Goal: Check status: Check status

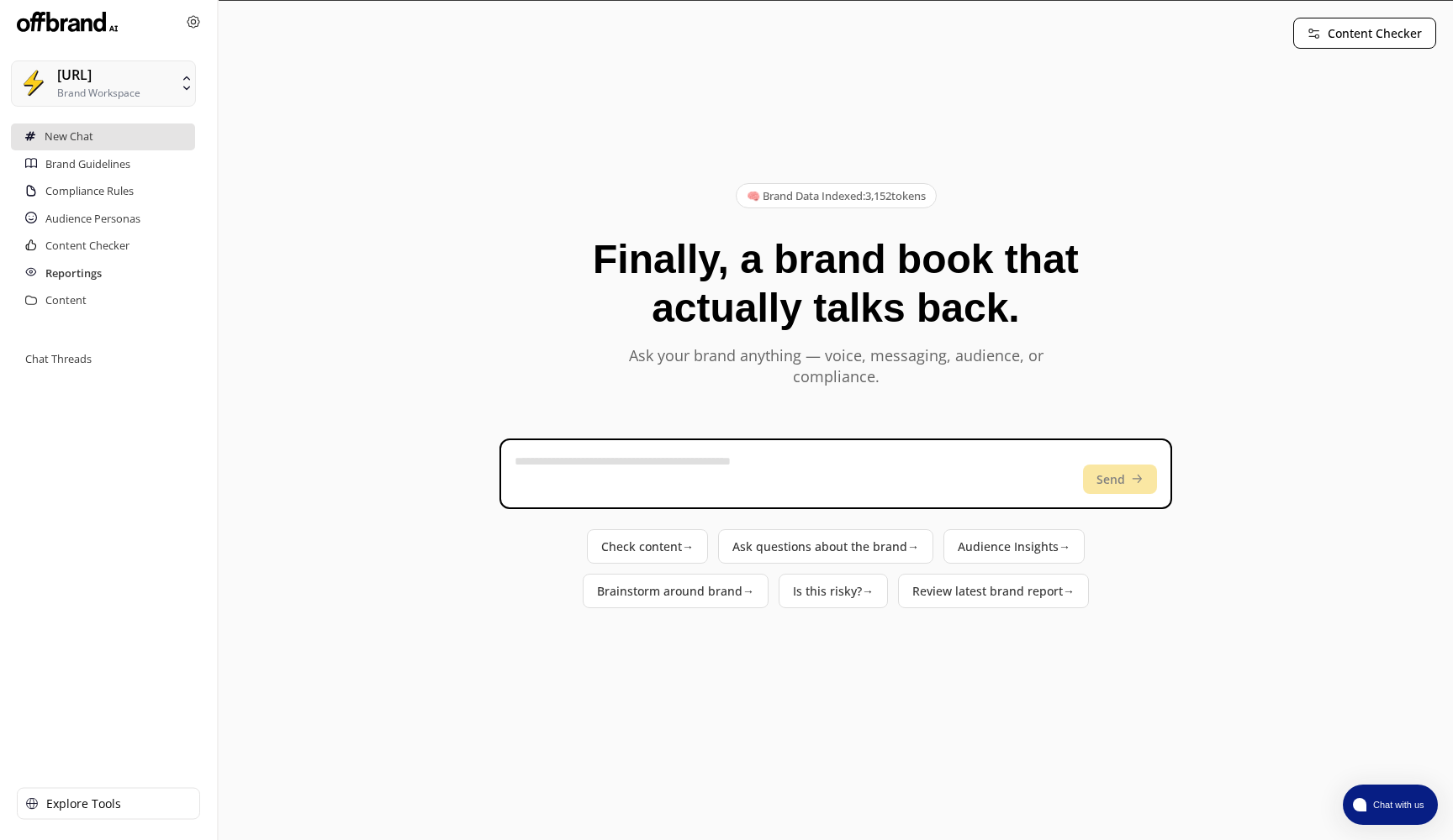
click at [83, 272] on h2 "Reportings" at bounding box center [73, 274] width 56 height 27
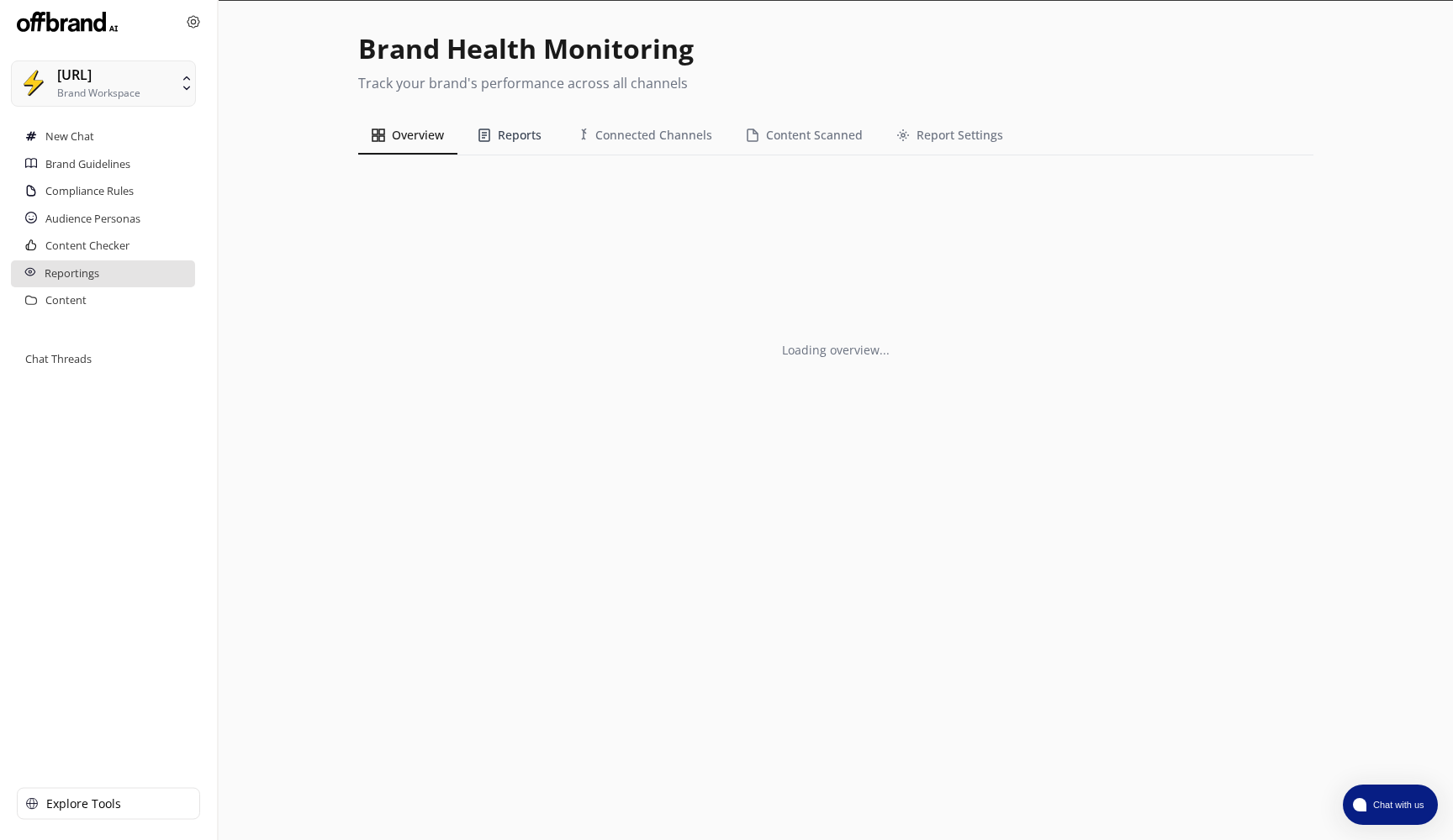
click at [526, 138] on button "Reports" at bounding box center [509, 136] width 91 height 38
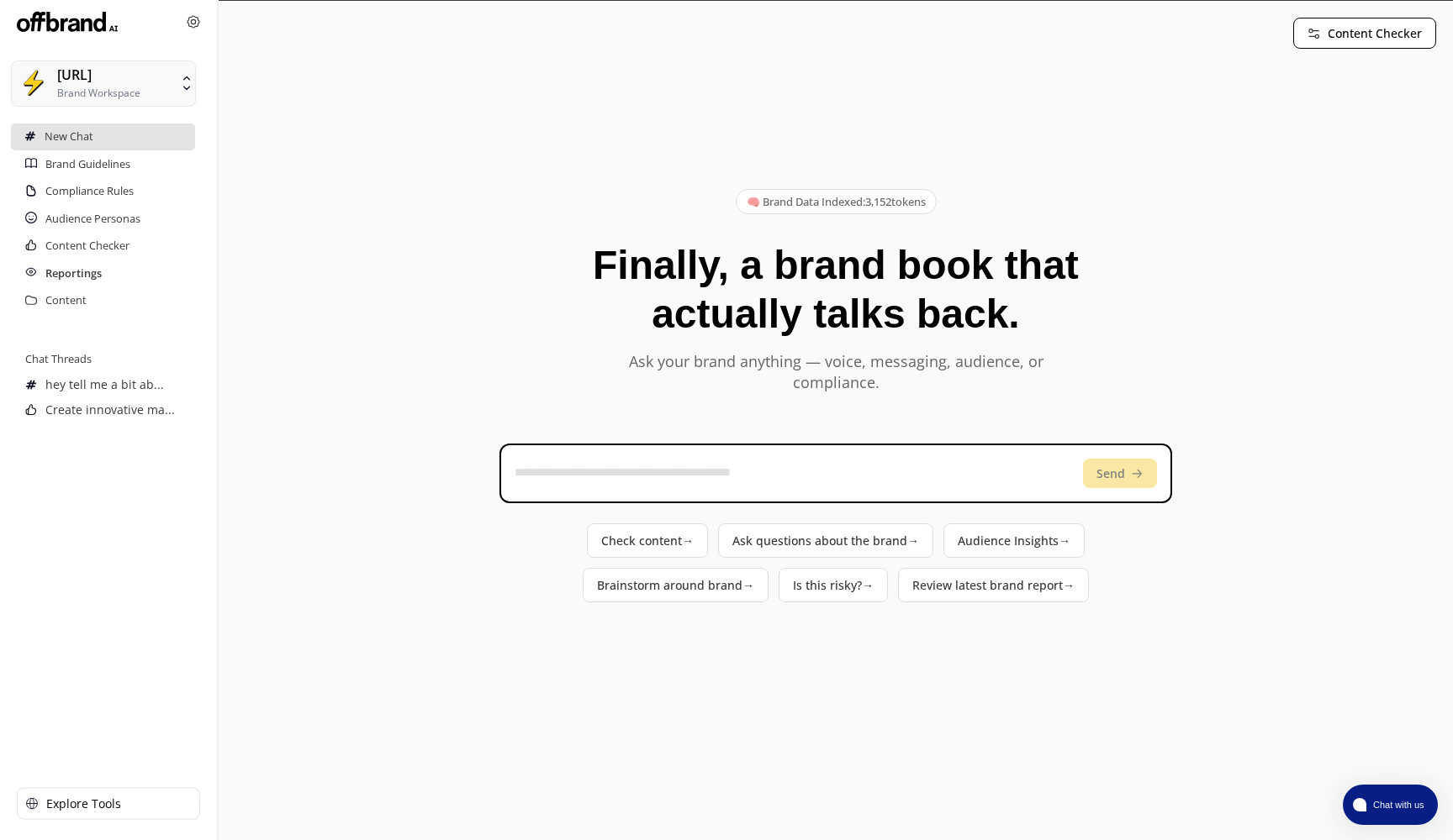
click at [73, 276] on h2 "Reportings" at bounding box center [73, 274] width 56 height 27
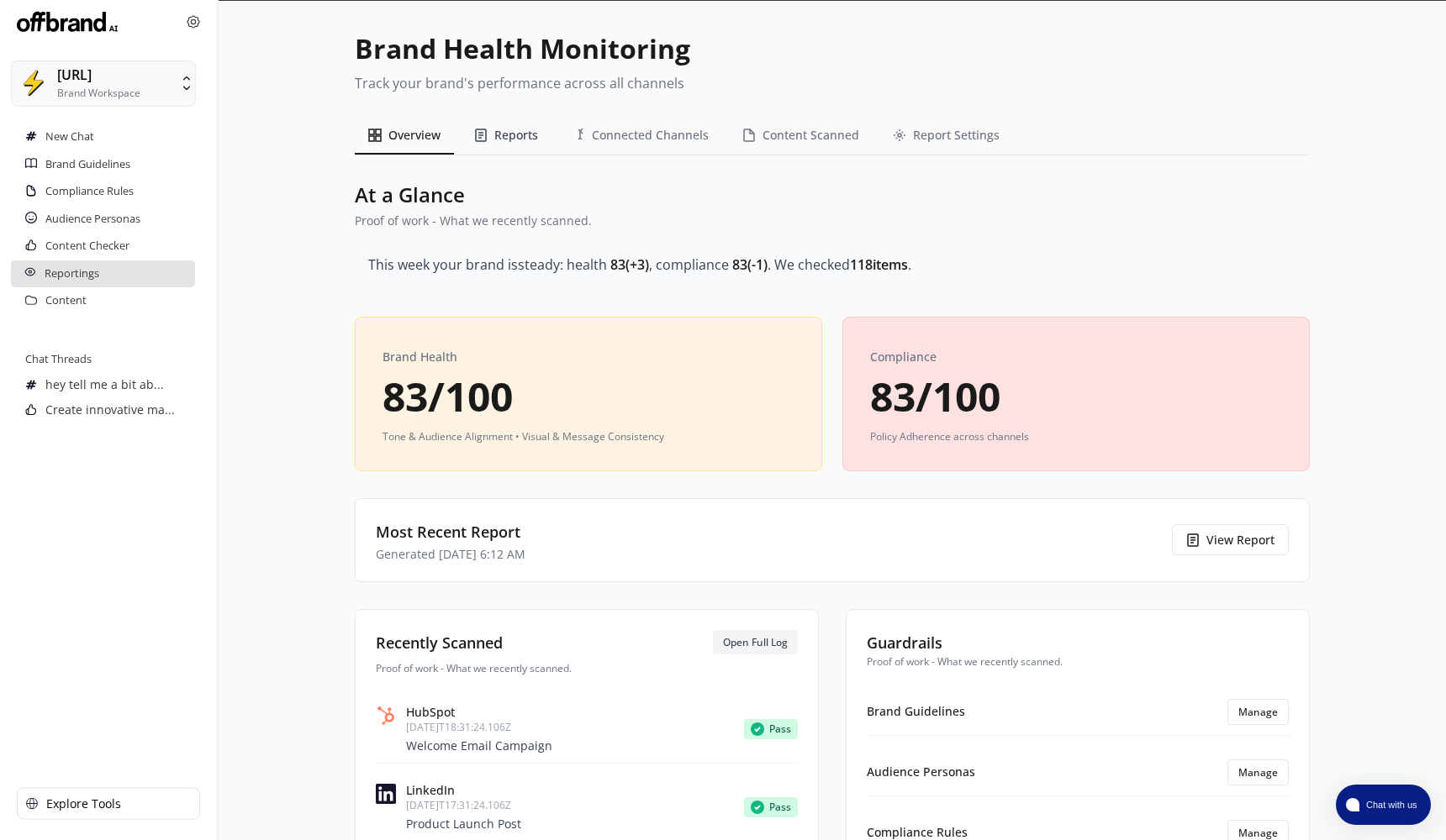
click at [513, 135] on button "Reports" at bounding box center [505, 136] width 91 height 38
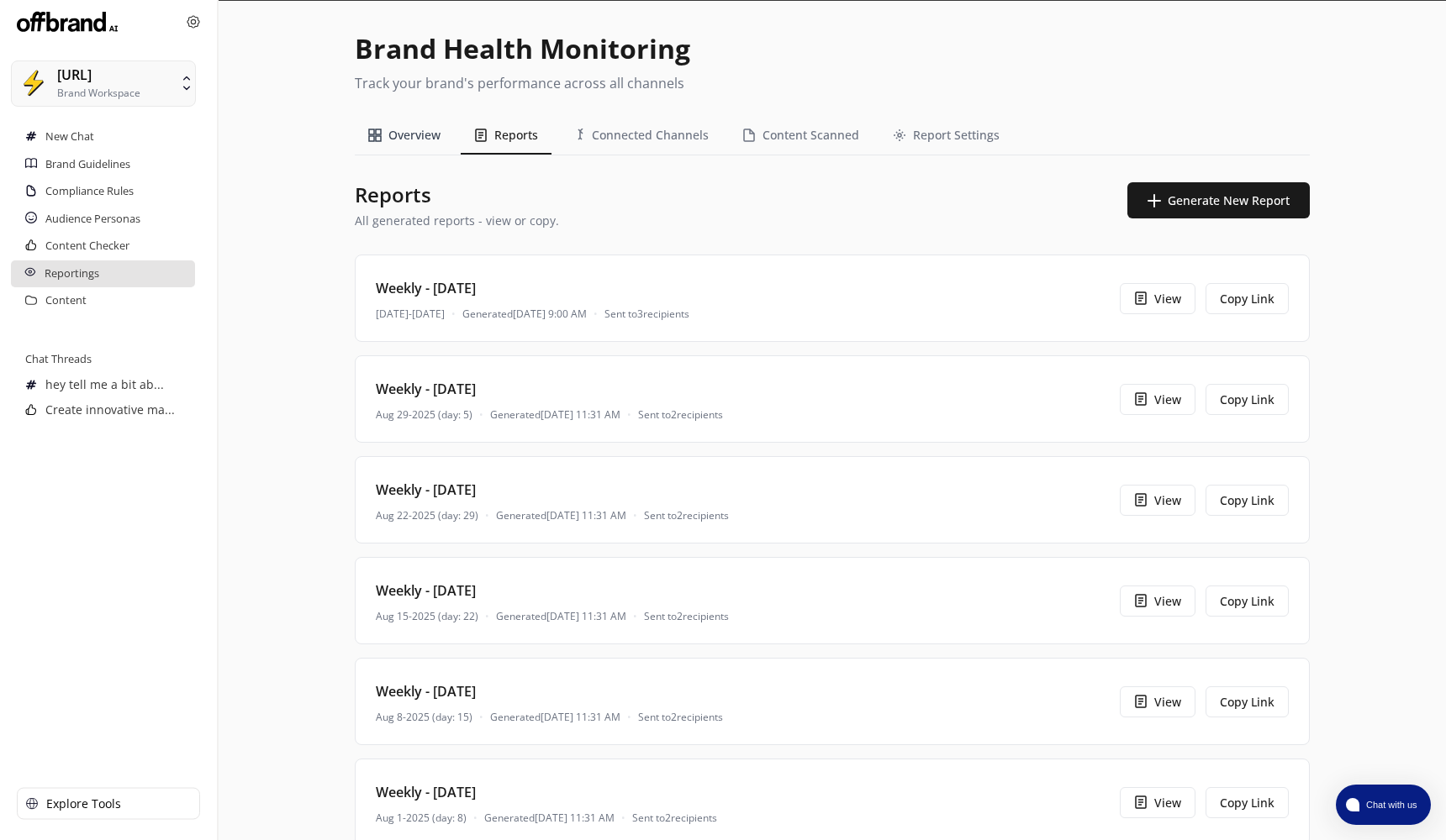
click at [434, 143] on button "Overview" at bounding box center [405, 136] width 100 height 38
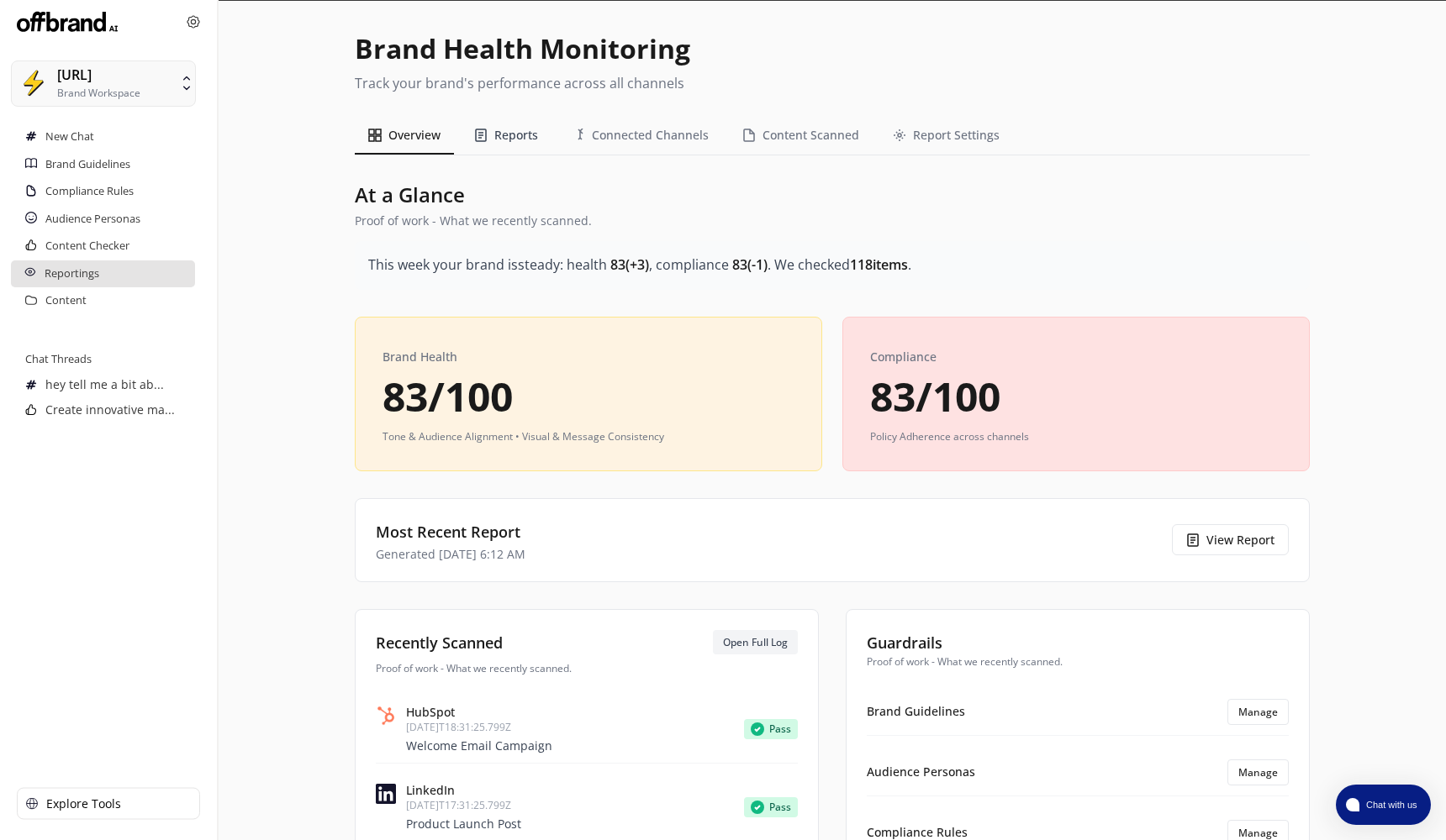
click at [546, 144] on button "Reports" at bounding box center [505, 136] width 91 height 38
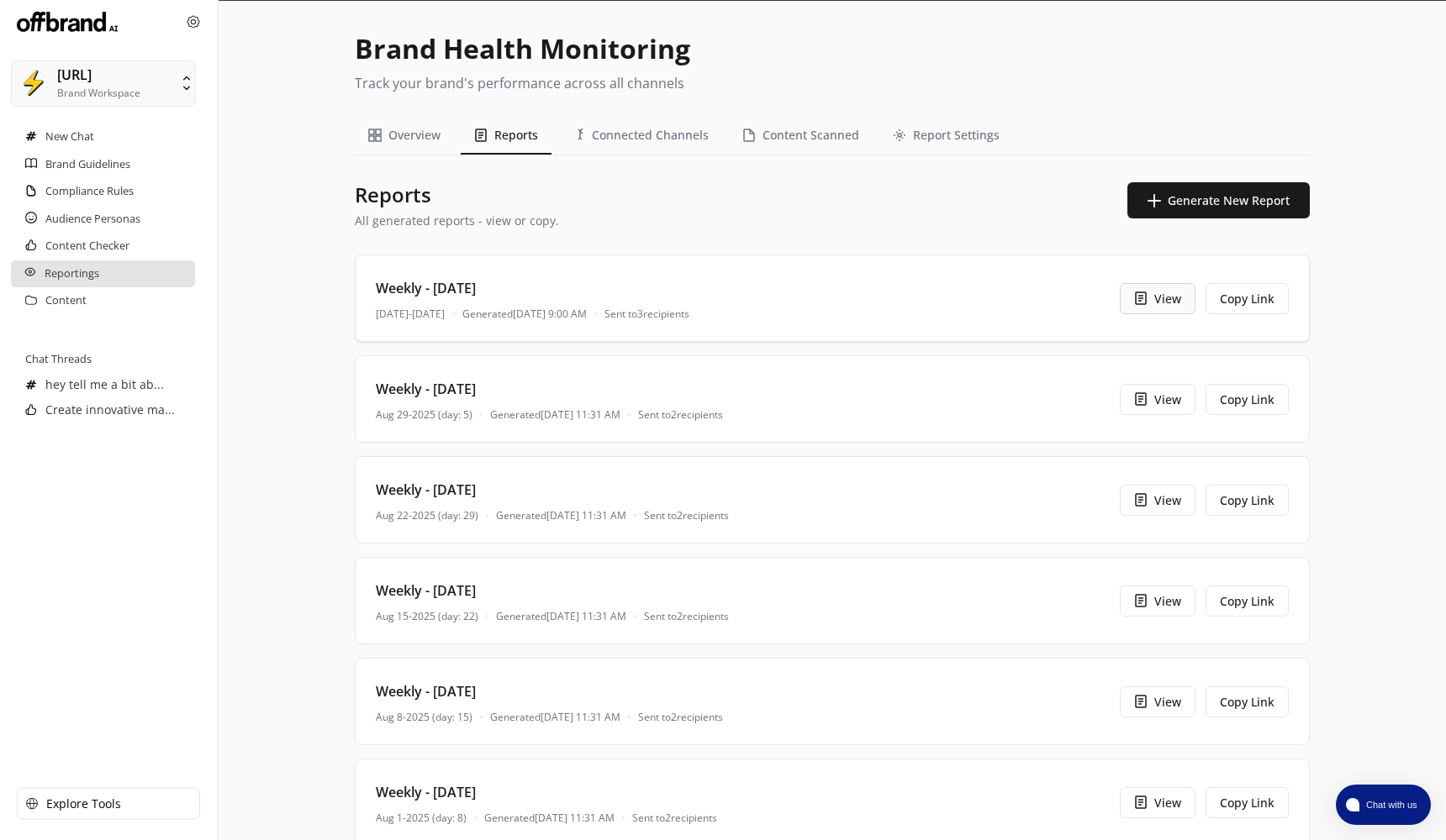
click at [1174, 308] on button "View" at bounding box center [1157, 298] width 76 height 32
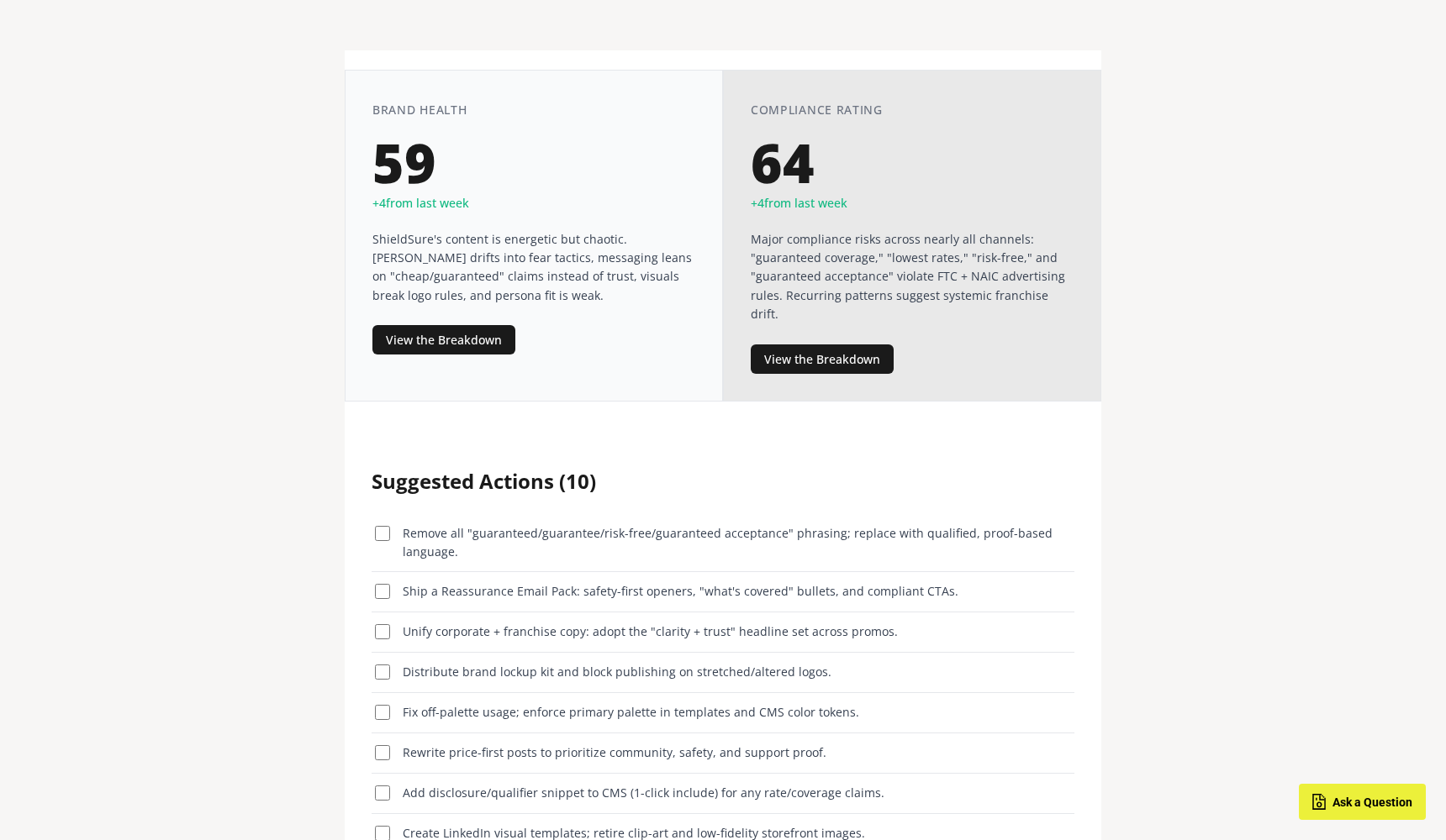
scroll to position [793, 0]
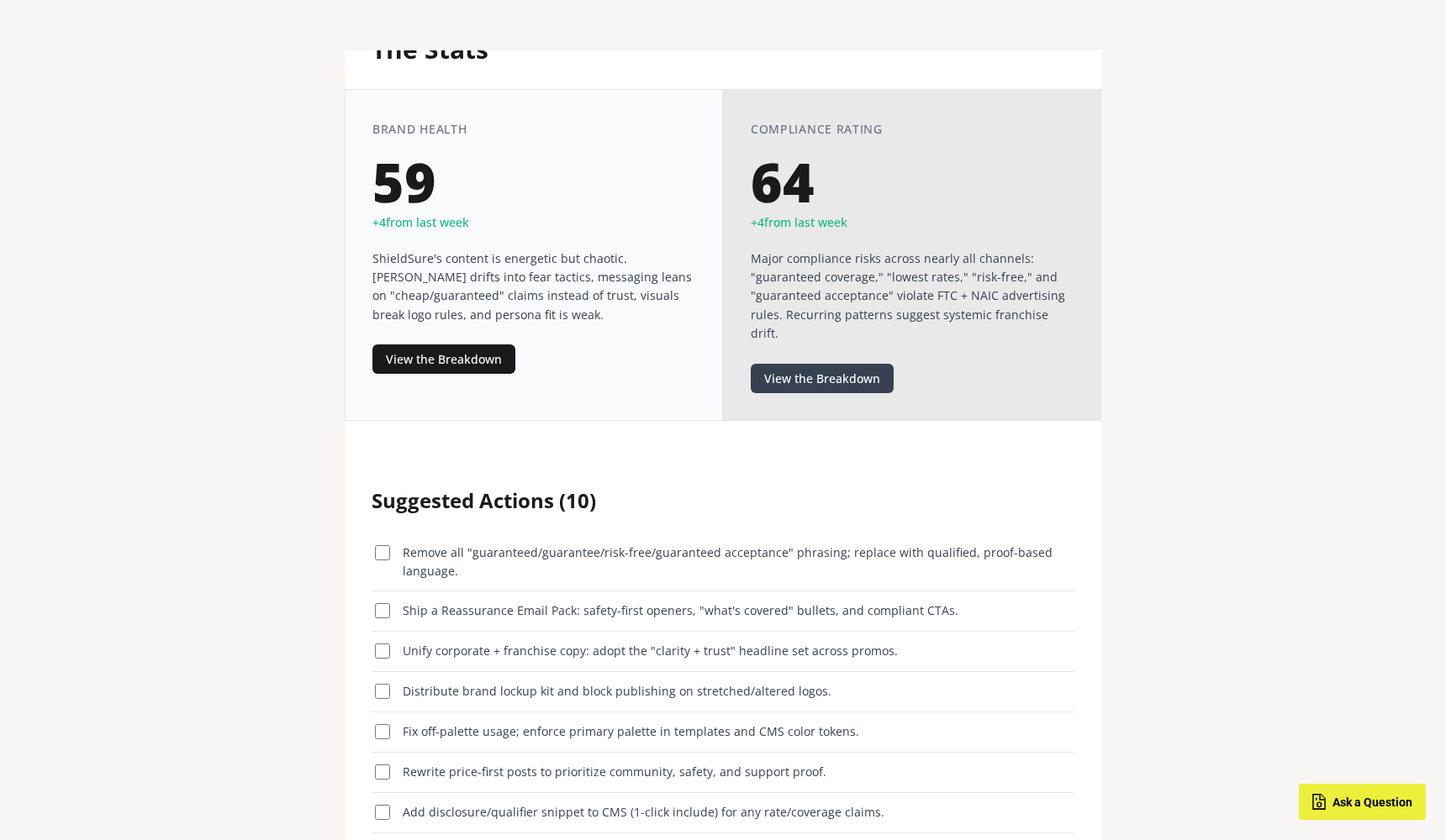
click at [767, 364] on button "View the Breakdown" at bounding box center [821, 378] width 143 height 30
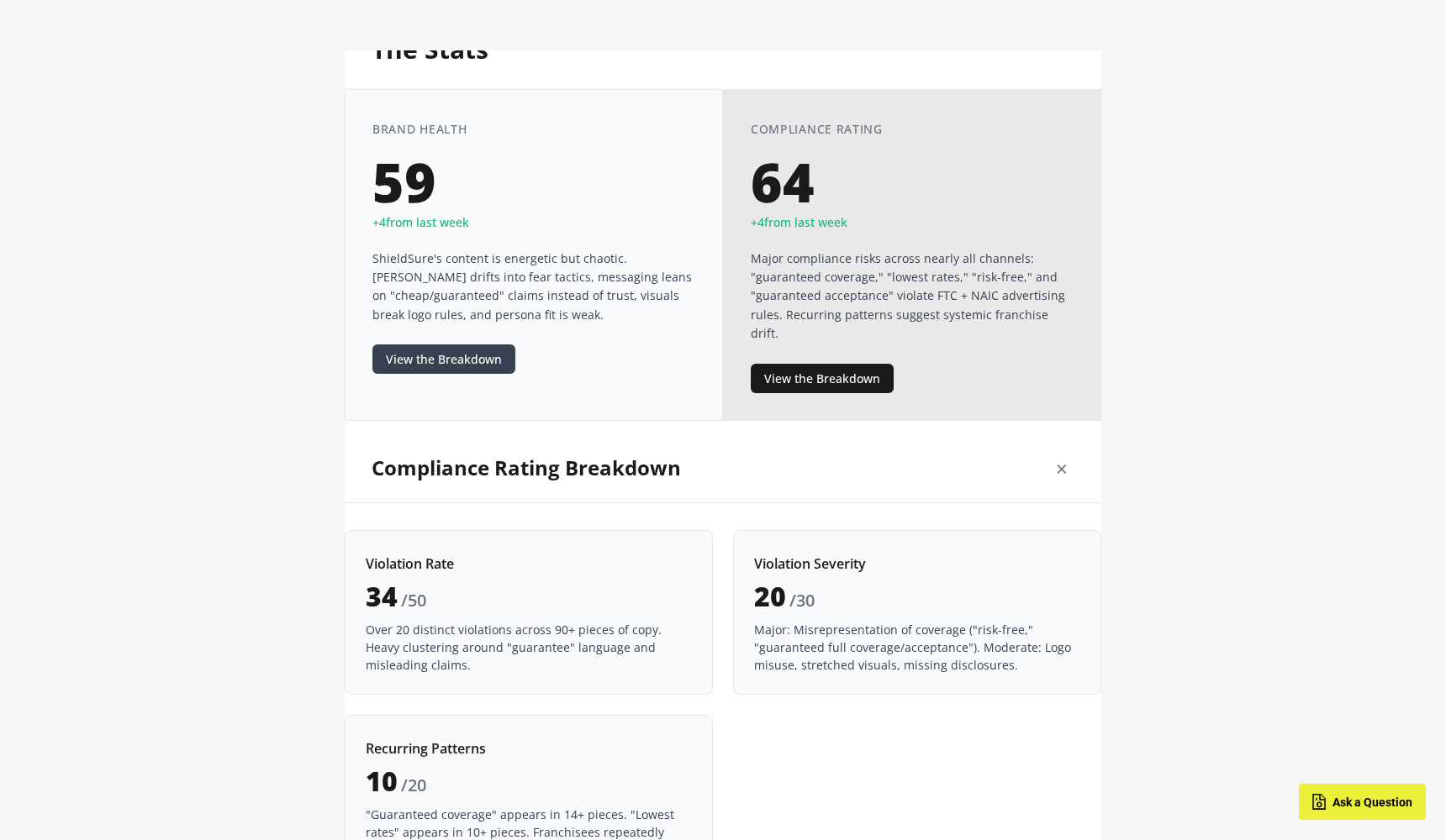
click at [419, 356] on button "View the Breakdown" at bounding box center [443, 359] width 143 height 30
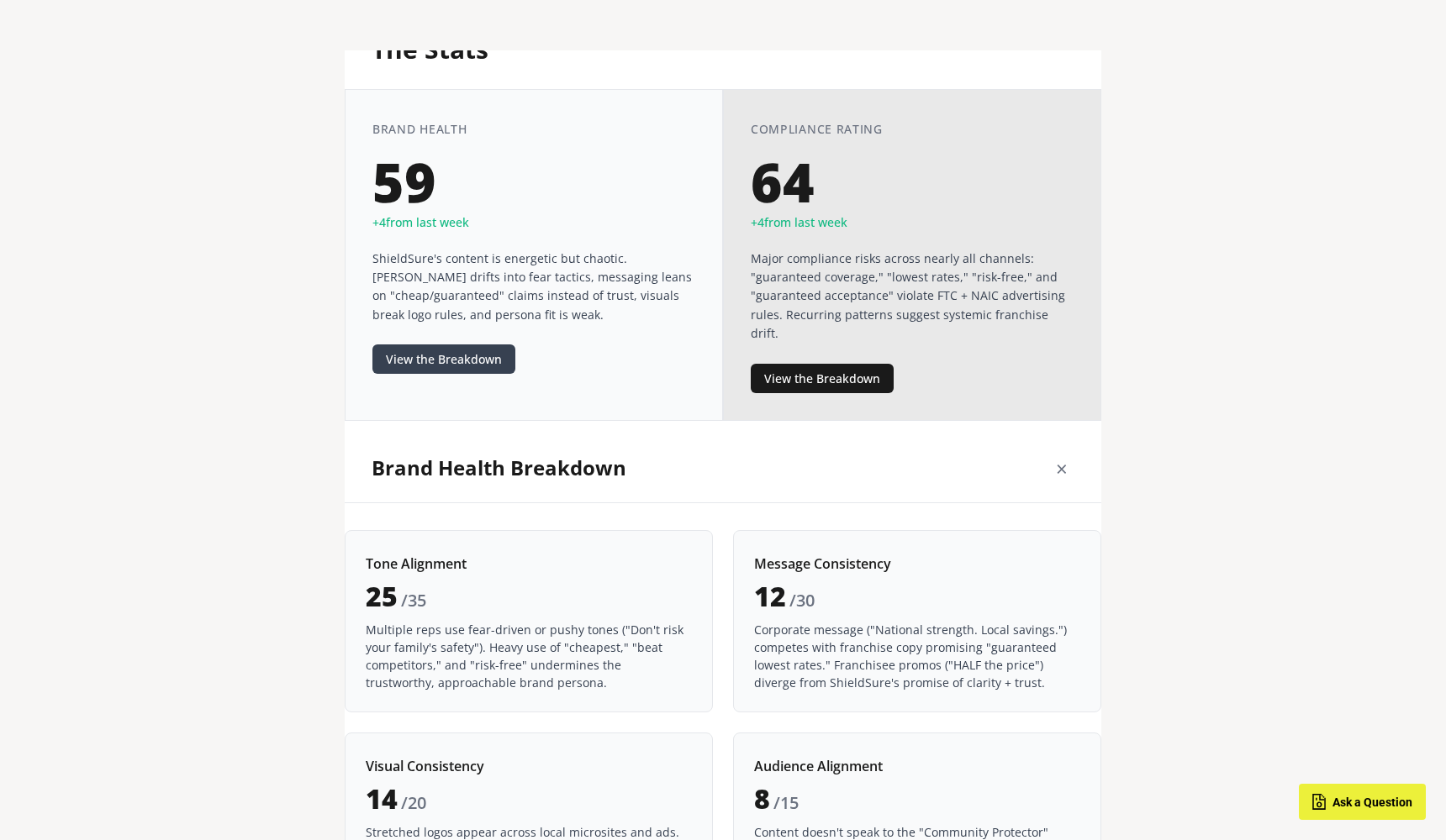
click at [419, 356] on button "View the Breakdown" at bounding box center [443, 359] width 143 height 30
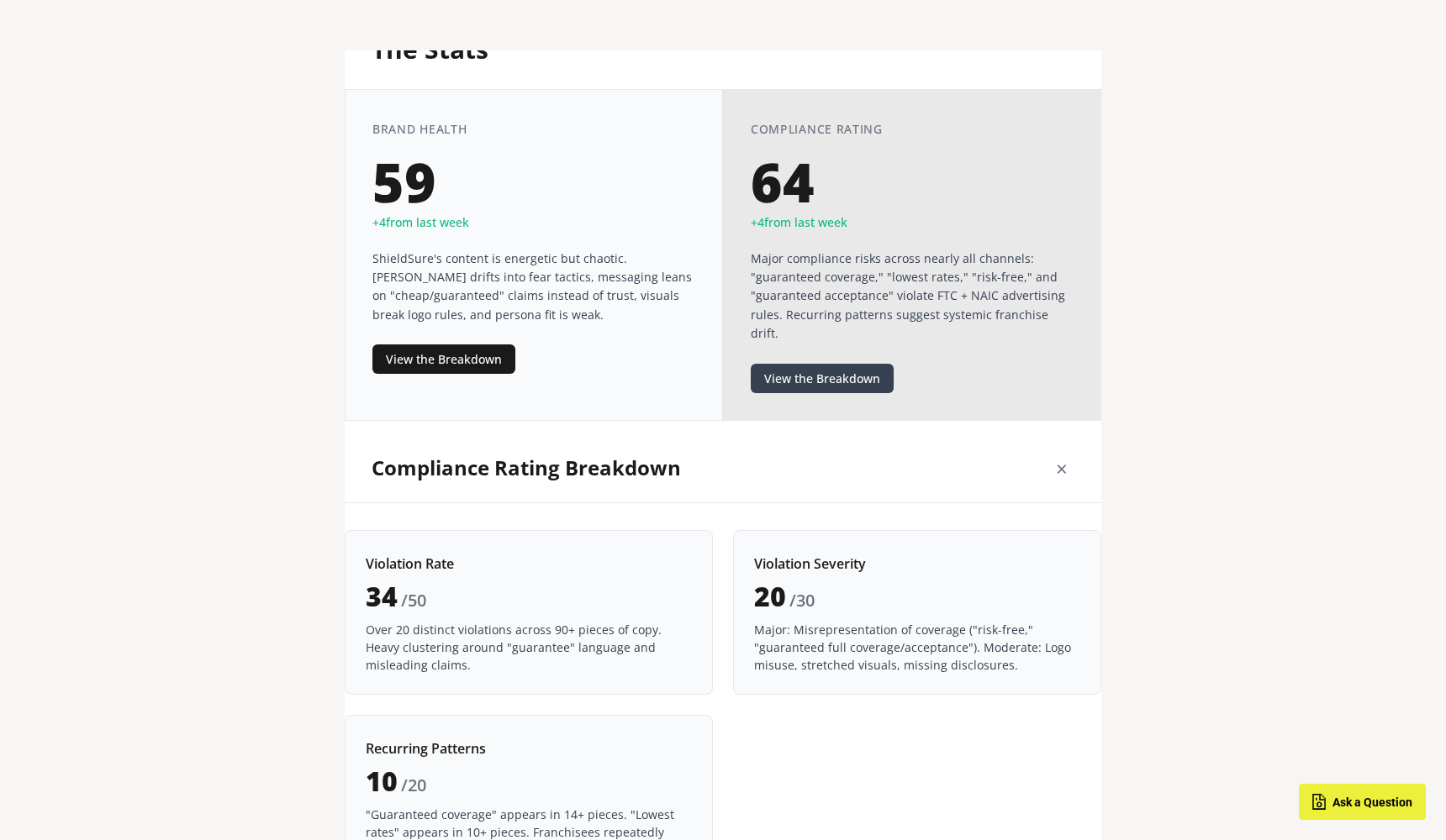
click at [817, 364] on button "View the Breakdown" at bounding box center [821, 378] width 143 height 30
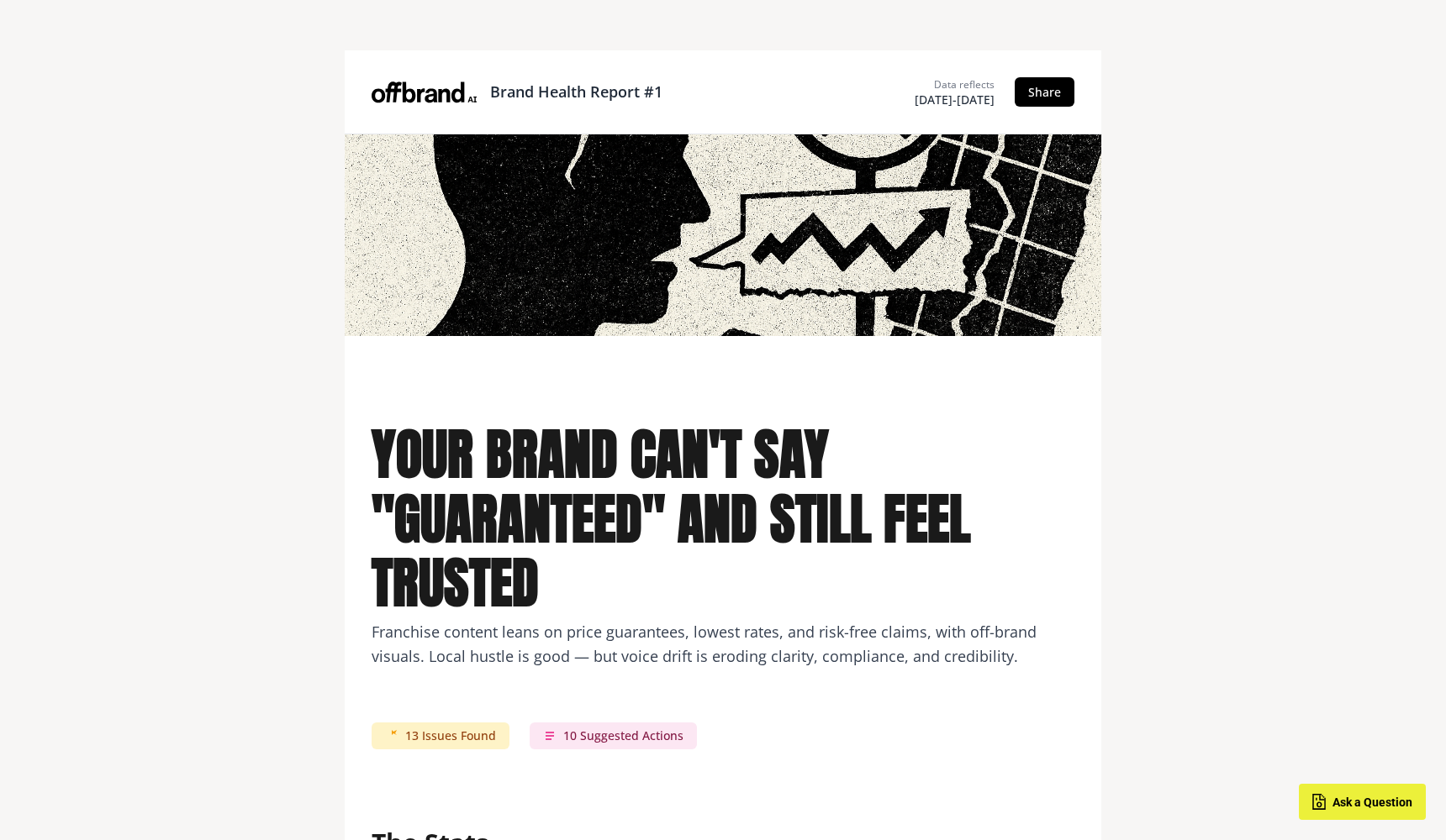
scroll to position [0, 0]
